Goal: Task Accomplishment & Management: Manage account settings

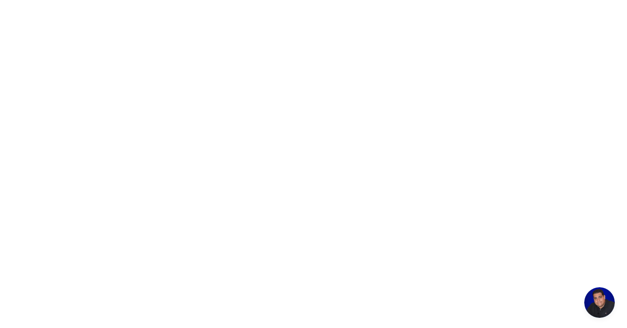
scroll to position [76, 0]
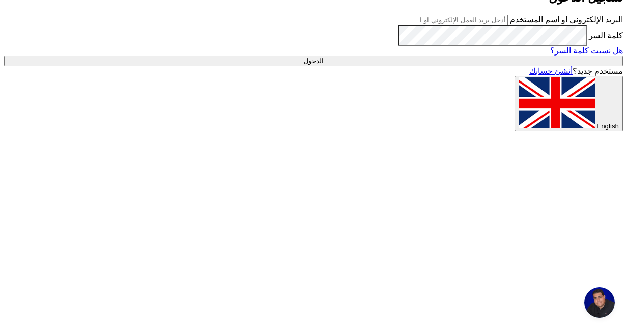
click at [596, 130] on span "English" at bounding box center [607, 126] width 22 height 8
type input "Sign in"
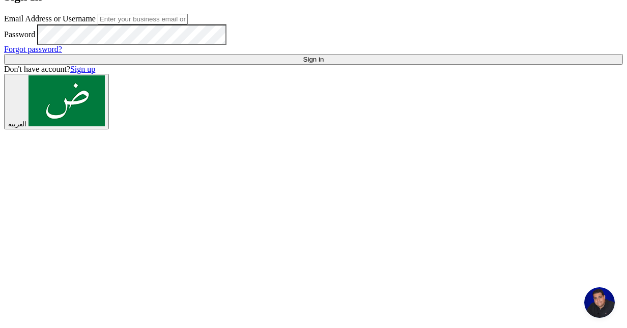
click at [98, 24] on input "text" at bounding box center [143, 19] width 90 height 11
type input "[PERSON_NAME][EMAIL_ADDRESS][PERSON_NAME][DOMAIN_NAME]"
click at [101, 65] on input "Sign in" at bounding box center [313, 59] width 619 height 11
